Goal: Transaction & Acquisition: Purchase product/service

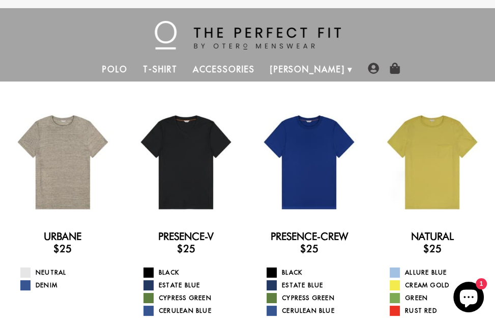
click at [135, 67] on link "Polo" at bounding box center [115, 69] width 41 height 24
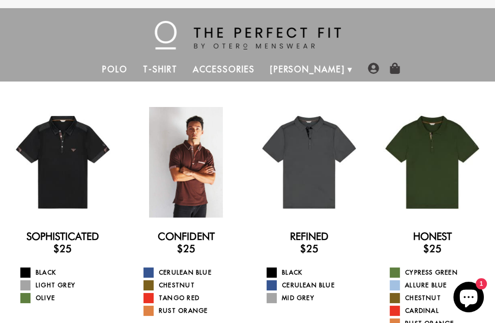
click at [190, 161] on div at bounding box center [186, 162] width 110 height 110
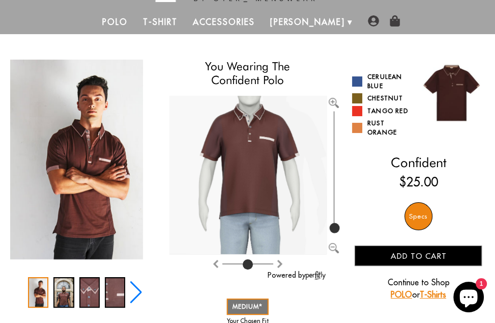
scroll to position [61, 0]
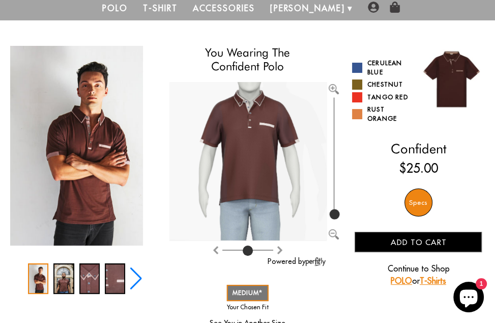
click at [470, 298] on icon "Chat window" at bounding box center [469, 298] width 18 height 18
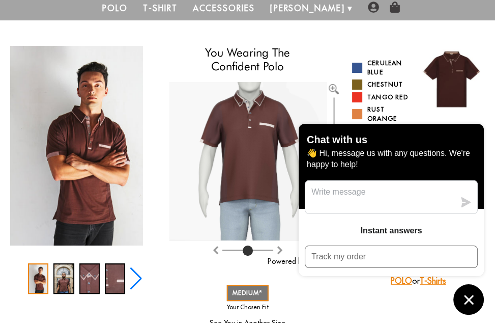
click at [470, 298] on icon "Chat window" at bounding box center [468, 299] width 9 height 9
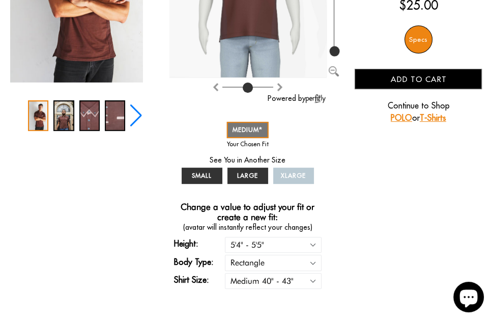
scroll to position [230, 0]
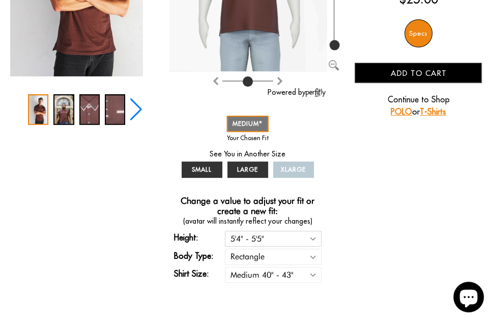
click at [315, 235] on select "5'4" - 5'5" 5'5" - 5'6" 5'6" - 5'7" 5'7" - 5'8" 5'8" - 5'9" 5'9" - 5'10"" at bounding box center [273, 238] width 97 height 16
click at [225, 230] on select "5'4" - 5'5" 5'5" - 5'6" 5'6" - 5'7" 5'7" - 5'8" 5'8" - 5'9" 5'9" - 5'10"" at bounding box center [273, 238] width 97 height 16
click at [311, 254] on select "Rectangle Triangle" at bounding box center [273, 256] width 97 height 16
click at [225, 248] on select "Rectangle Triangle" at bounding box center [273, 256] width 97 height 16
click at [314, 271] on select "Small 36" - 39" Medium 40" - 43" Large 44" - 47" Extra Large 48" - 50"" at bounding box center [273, 275] width 97 height 16
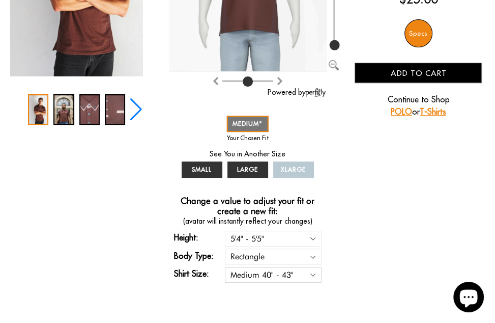
select select "L"
click at [225, 267] on select "Small 36" - 39" Medium 40" - 43" Large 44" - 47" Extra Large 48" - 50"" at bounding box center [273, 275] width 97 height 16
select select "L"
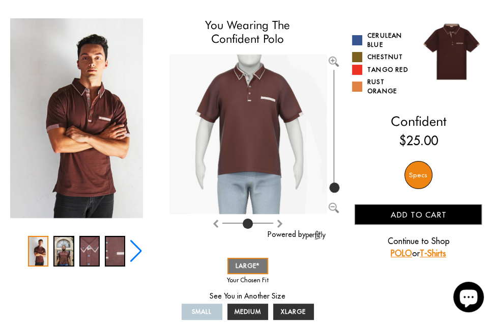
scroll to position [83, 0]
